Goal: Navigation & Orientation: Understand site structure

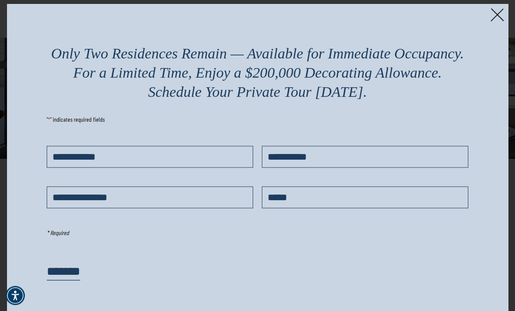
scroll to position [176, 0]
click at [498, 23] on div "Only Two Residences Remain — Available for Immediate Occupancy. For a Limited T…" at bounding box center [258, 168] width 502 height 328
click at [498, 17] on img at bounding box center [498, 15] width 14 height 14
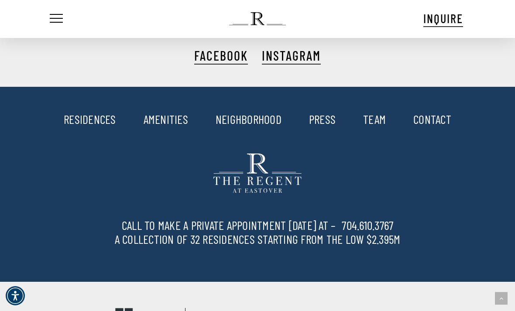
scroll to position [1746, 0]
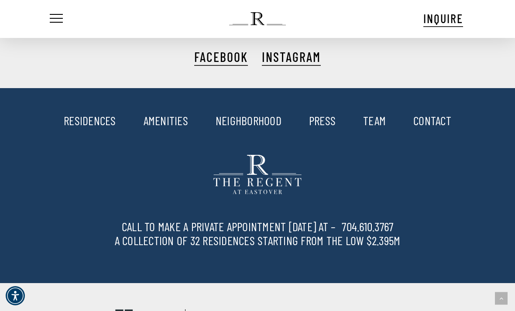
click at [371, 128] on link "TEAM" at bounding box center [374, 120] width 23 height 15
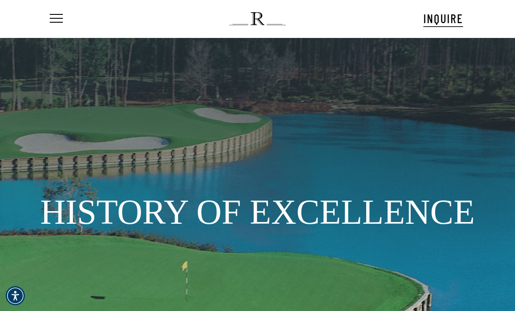
click at [57, 29] on ul "Menu" at bounding box center [55, 19] width 15 height 38
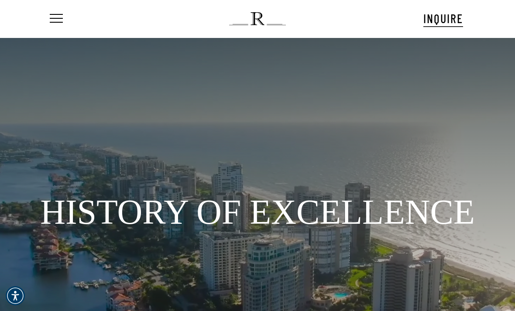
click at [52, 23] on span "Navigation Menu" at bounding box center [57, 19] width 10 height 12
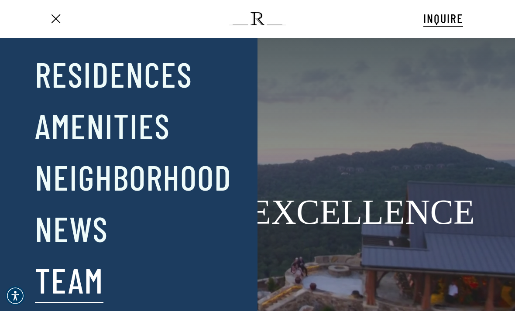
click at [157, 67] on div at bounding box center [170, 205] width 90 height 309
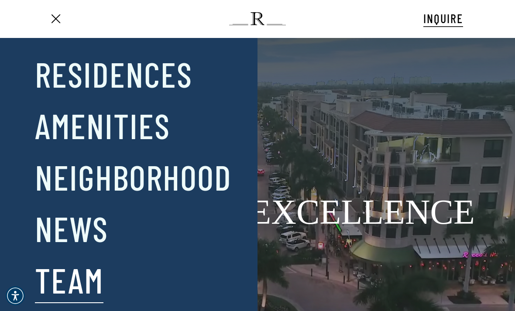
click at [157, 85] on div at bounding box center [170, 205] width 90 height 309
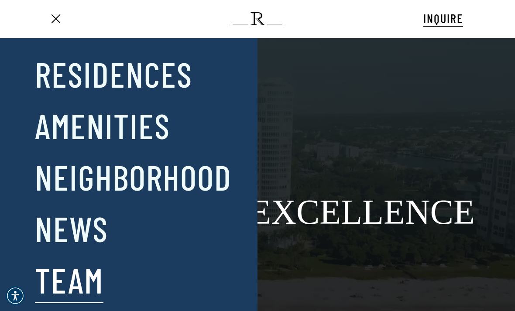
click at [169, 77] on div at bounding box center [170, 205] width 90 height 309
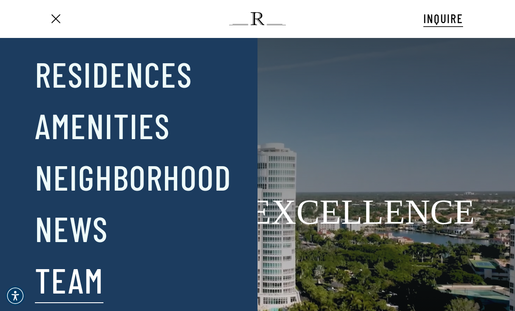
click at [150, 113] on div at bounding box center [170, 205] width 90 height 309
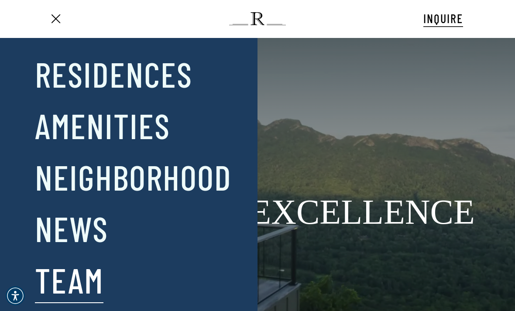
click at [336, 154] on div "Close Menu Residences Amenities Neighborhood News Team Contact" at bounding box center [262, 155] width 524 height 311
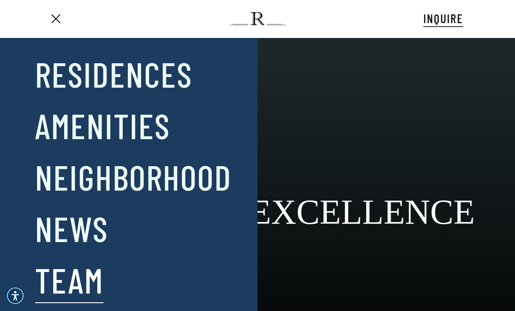
click at [259, 19] on img at bounding box center [257, 18] width 56 height 13
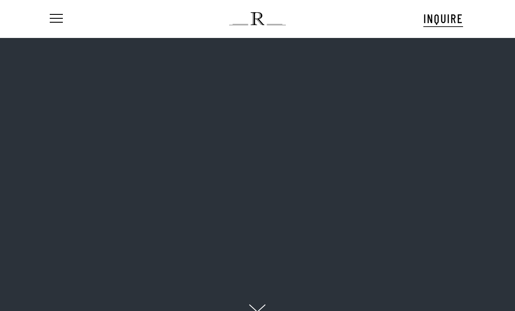
scroll to position [9, 44]
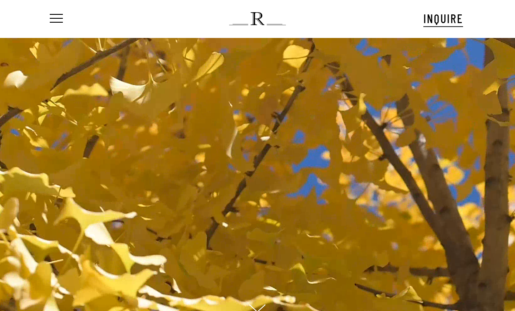
scroll to position [9, 44]
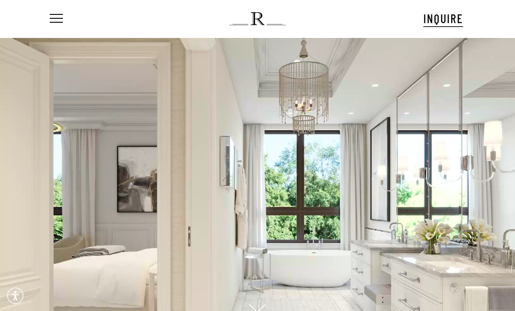
click at [53, 22] on span "Navigation Menu" at bounding box center [57, 19] width 10 height 12
